Goal: Information Seeking & Learning: Learn about a topic

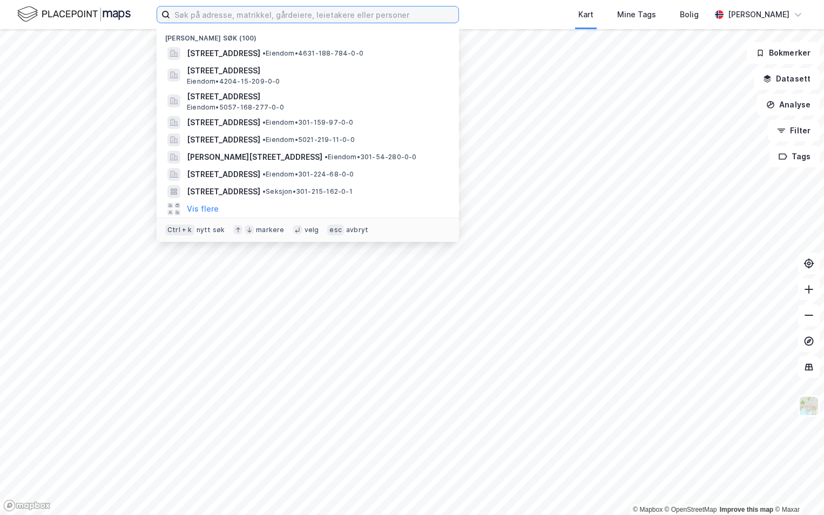
click at [244, 10] on input at bounding box center [314, 14] width 288 height 16
paste input "3105-1145/12/0/0"
type input "3105-1145/12/0/0"
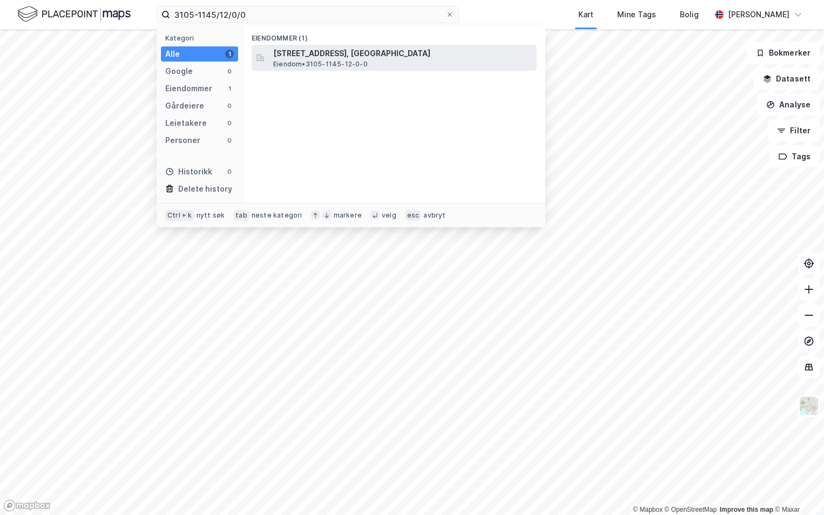
click at [292, 55] on span "[STREET_ADDRESS], [GEOGRAPHIC_DATA]" at bounding box center [402, 53] width 259 height 13
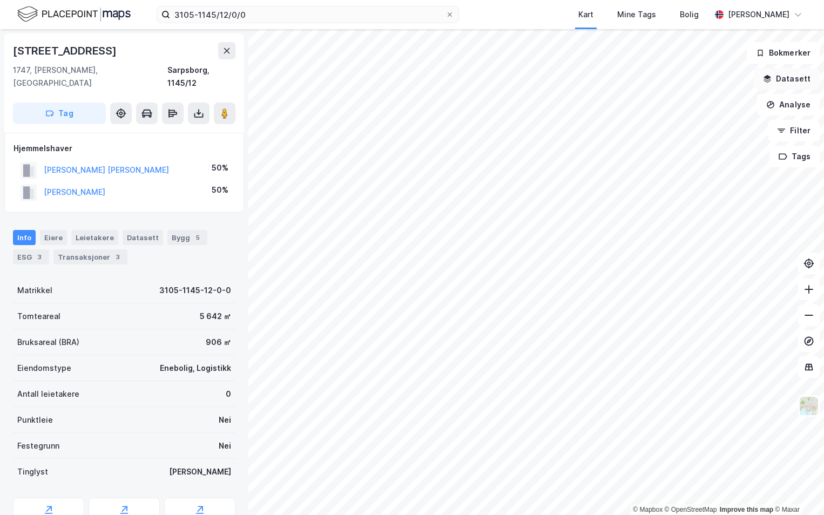
click at [775, 86] on button "Datasett" at bounding box center [787, 79] width 66 height 22
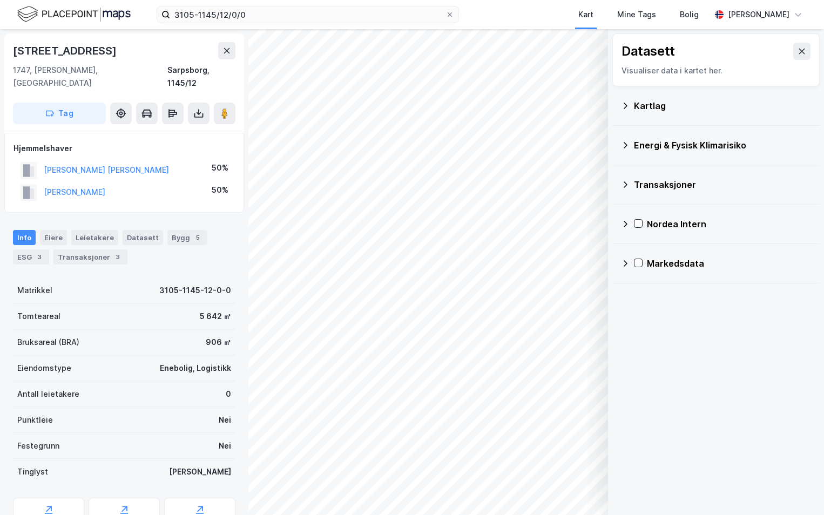
click at [635, 106] on div "Kartlag" at bounding box center [722, 105] width 177 height 13
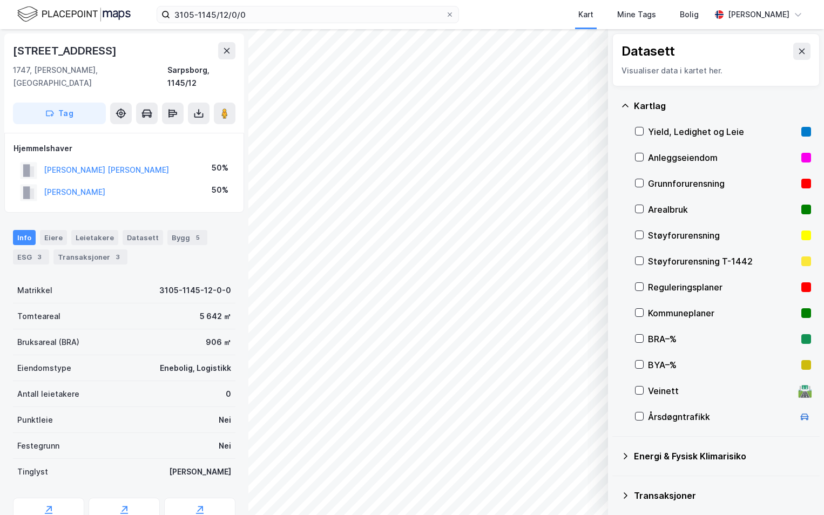
click at [638, 177] on div "Grunnforurensning" at bounding box center [723, 184] width 176 height 26
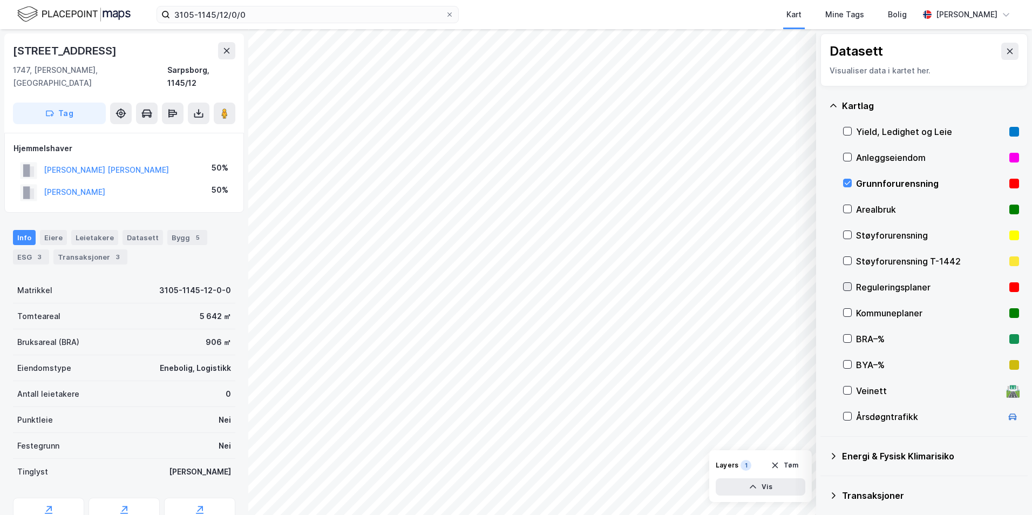
scroll to position [84, 0]
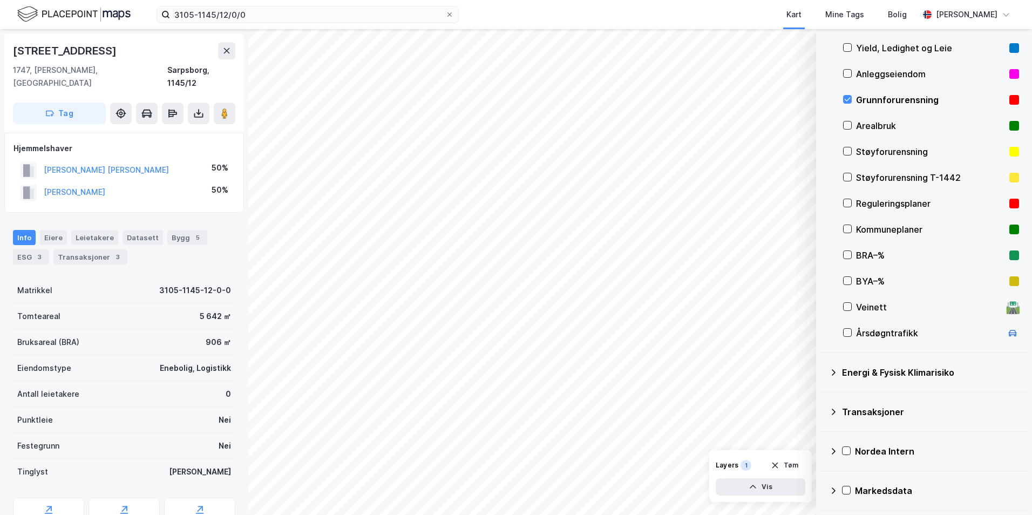
click at [824, 369] on icon at bounding box center [833, 372] width 9 height 9
click at [824, 395] on icon at bounding box center [861, 398] width 8 height 8
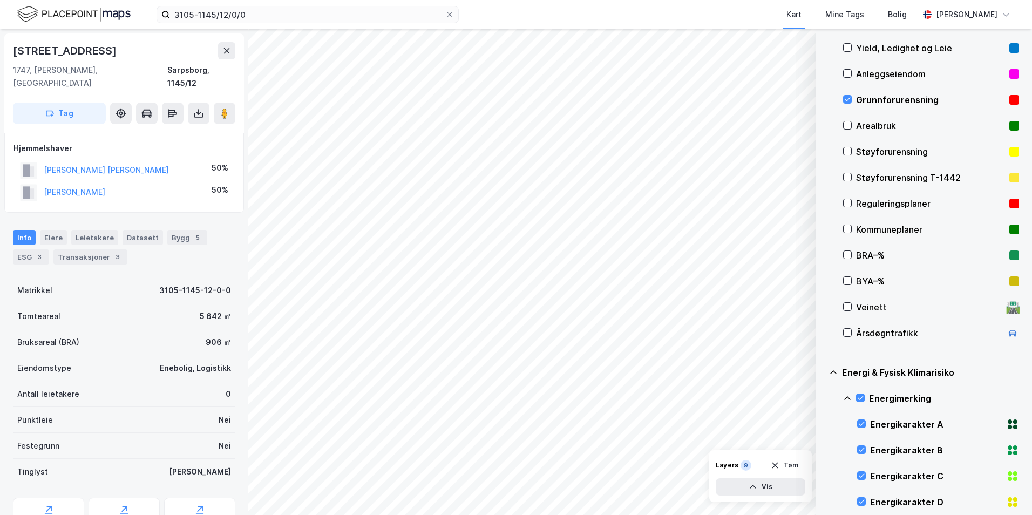
click at [824, 396] on icon at bounding box center [847, 398] width 9 height 9
click at [824, 450] on icon at bounding box center [861, 450] width 8 height 8
click at [824, 451] on icon at bounding box center [847, 450] width 9 height 9
click at [824, 478] on icon at bounding box center [861, 476] width 8 height 8
click at [824, 471] on icon at bounding box center [848, 472] width 6 height 4
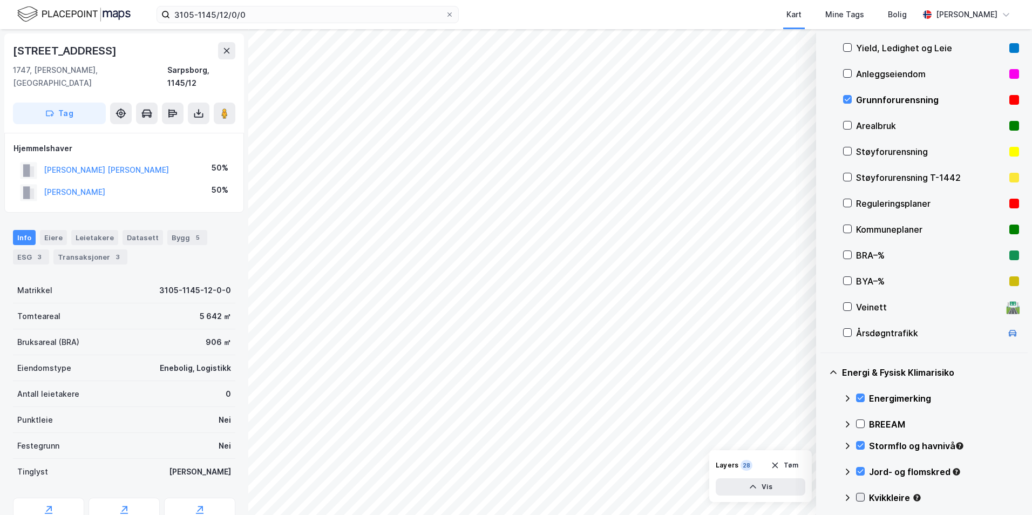
click at [824, 495] on icon at bounding box center [861, 498] width 8 height 8
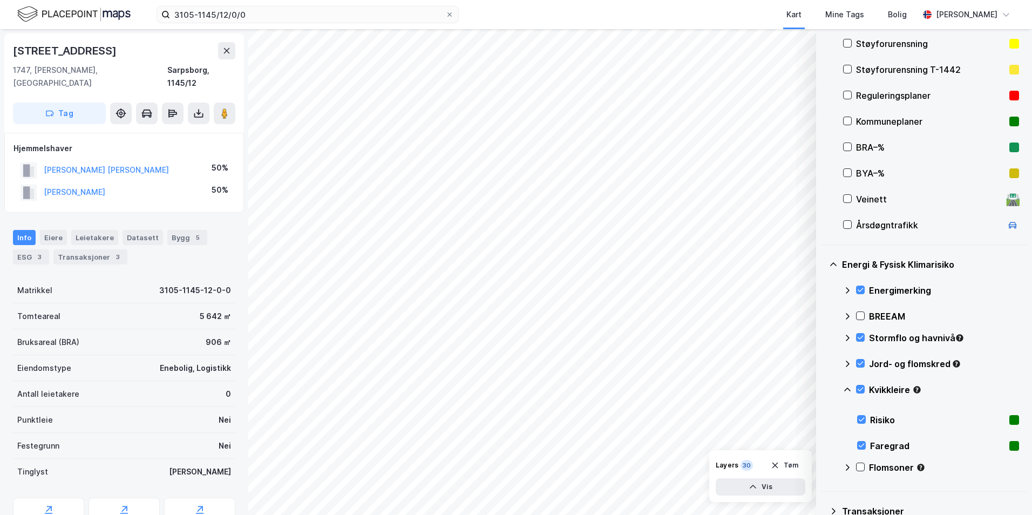
click at [824, 390] on icon at bounding box center [847, 390] width 9 height 9
click at [824, 415] on icon at bounding box center [861, 415] width 8 height 8
click at [824, 417] on icon at bounding box center [847, 415] width 9 height 9
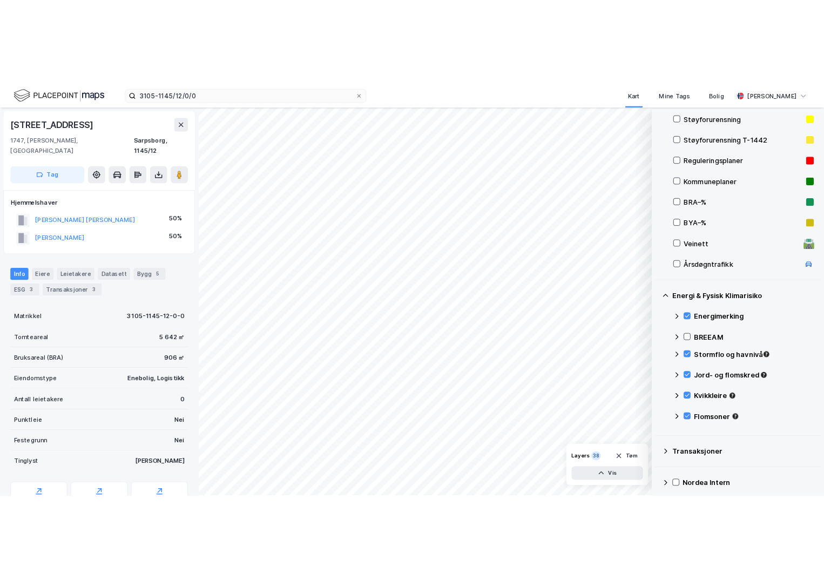
scroll to position [138, 0]
